Goal: Find specific page/section: Find specific page/section

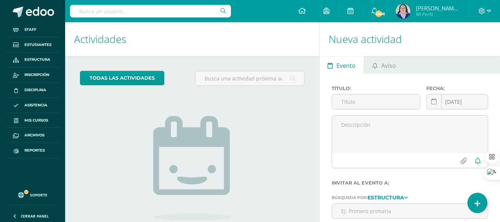
click at [177, 9] on input "text" at bounding box center [150, 11] width 161 height 13
type input "haniel"
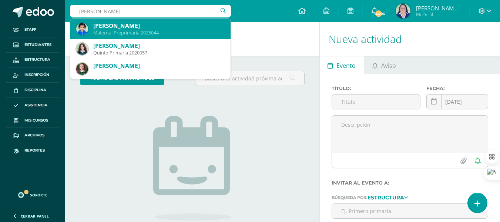
click at [163, 24] on div "Haniel Emilio Gael Chíroy Guzmán" at bounding box center [158, 26] width 131 height 8
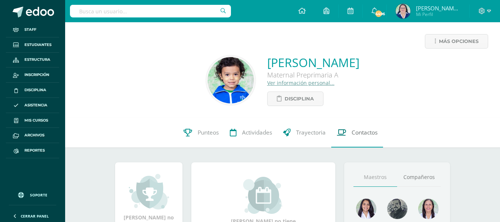
click at [366, 132] on span "Contactos" at bounding box center [365, 132] width 26 height 8
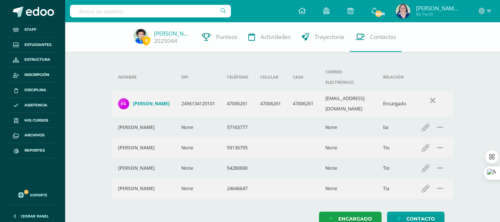
click at [125, 11] on input "text" at bounding box center [150, 11] width 161 height 13
type input "emmanuel"
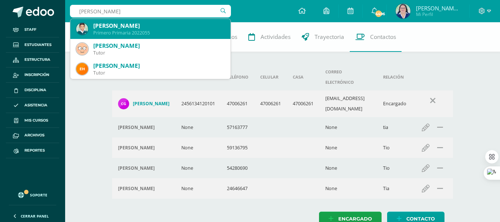
drag, startPoint x: 94, startPoint y: 27, endPoint x: 148, endPoint y: 29, distance: 53.3
click at [148, 29] on div "Emmanuel José Godínez Najarro" at bounding box center [158, 26] width 131 height 8
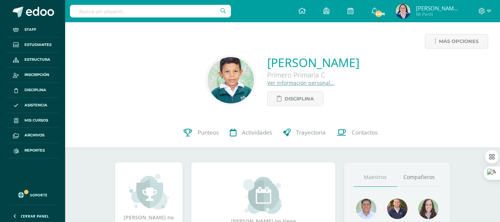
click at [177, 13] on input "text" at bounding box center [150, 11] width 161 height 13
type input "catalan"
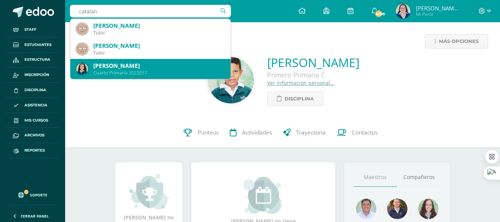
click at [152, 69] on div "[PERSON_NAME]" at bounding box center [158, 66] width 131 height 8
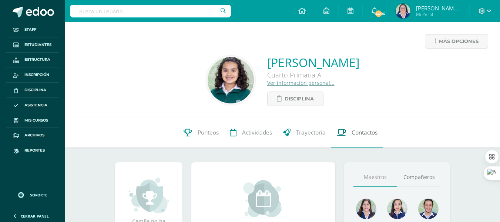
click at [356, 133] on span "Contactos" at bounding box center [365, 132] width 26 height 8
